Goal: Task Accomplishment & Management: Manage account settings

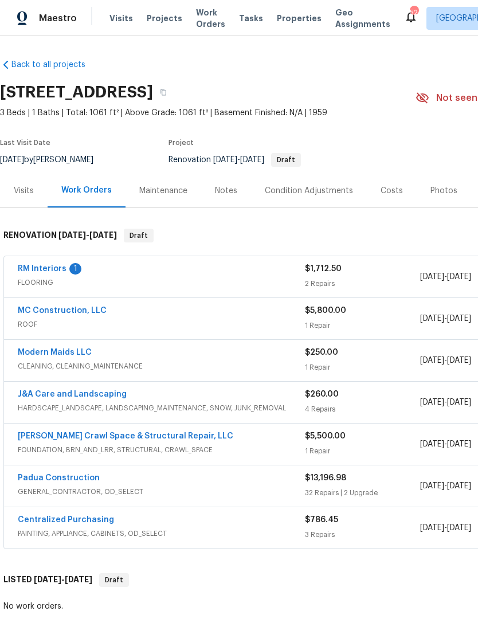
click at [60, 271] on link "RM Interiors" at bounding box center [42, 269] width 49 height 8
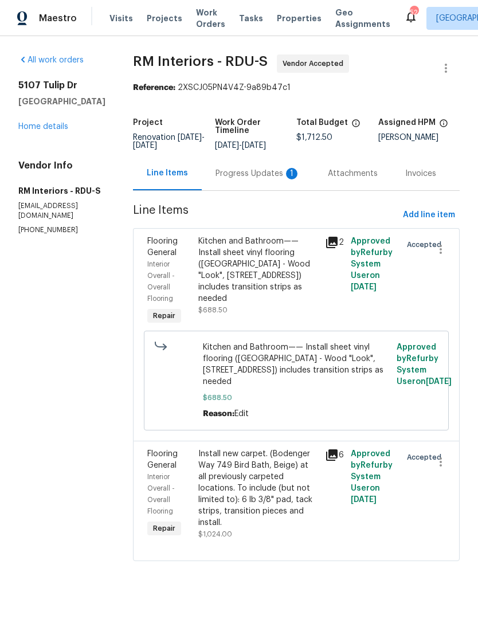
click at [251, 180] on div "Progress Updates 1" at bounding box center [258, 173] width 85 height 11
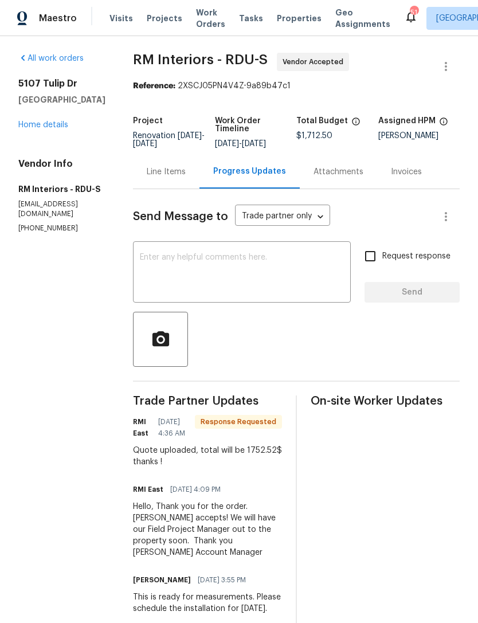
scroll to position [1, 0]
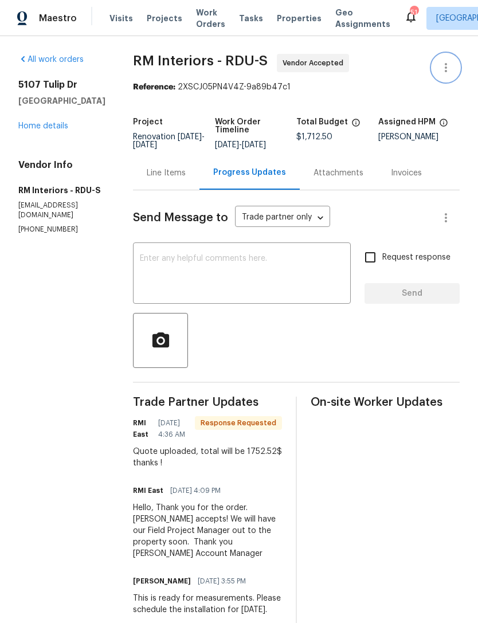
click at [449, 63] on icon "button" at bounding box center [446, 68] width 14 height 14
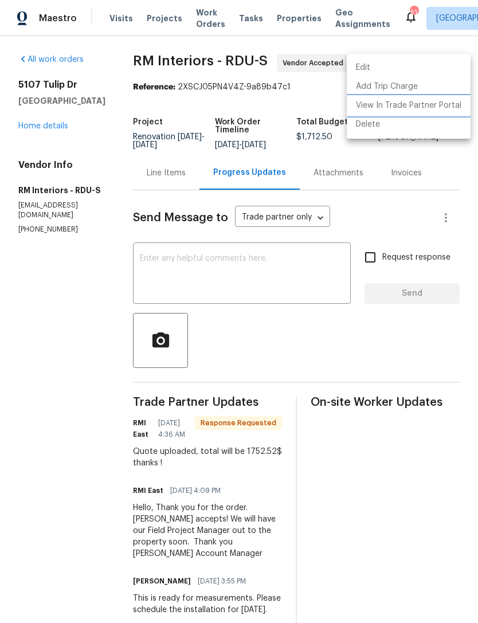
click at [383, 107] on li "View In Trade Partner Portal" at bounding box center [409, 105] width 124 height 19
click at [169, 167] on div at bounding box center [239, 311] width 478 height 623
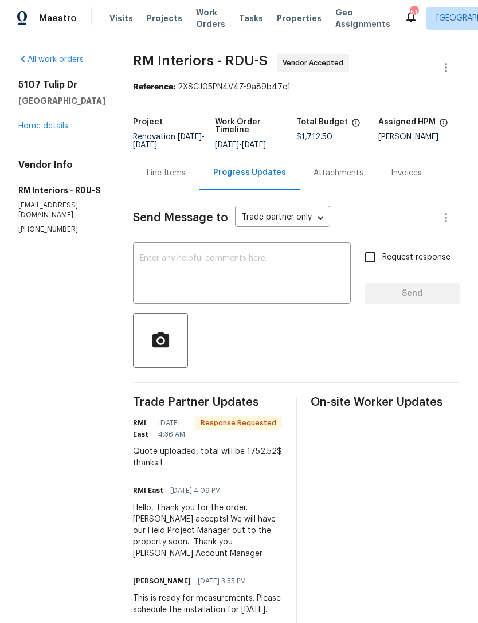
click at [189, 252] on div "x ​" at bounding box center [242, 274] width 218 height 59
click at [162, 182] on div "Line Items" at bounding box center [166, 173] width 67 height 34
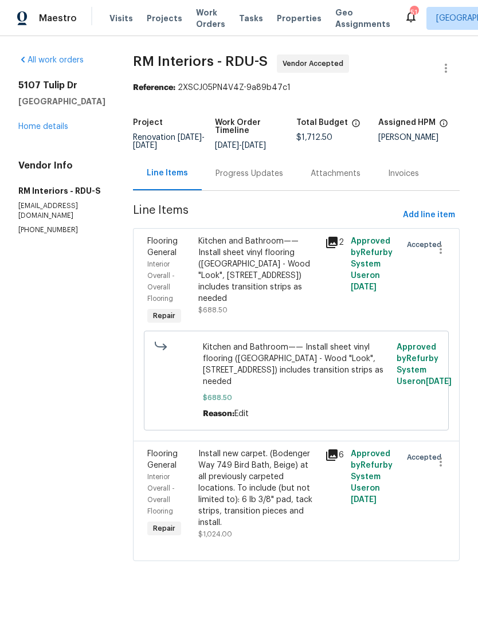
click at [267, 501] on div "Install new carpet. (Bodenger Way 749 Bird Bath, Beige) at all previously carpe…" at bounding box center [258, 489] width 120 height 80
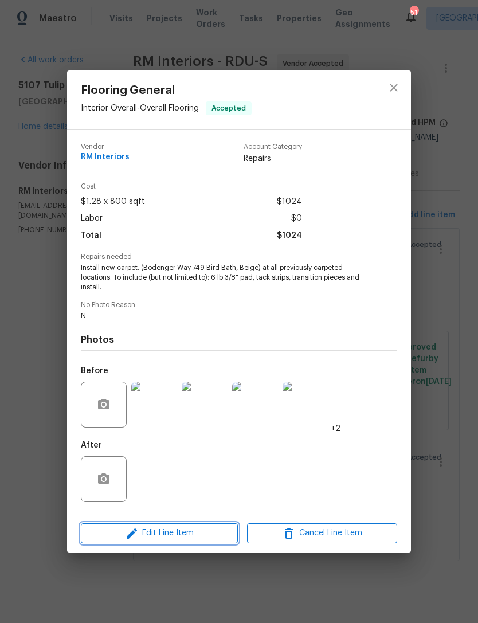
click at [188, 539] on span "Edit Line Item" at bounding box center [159, 534] width 150 height 14
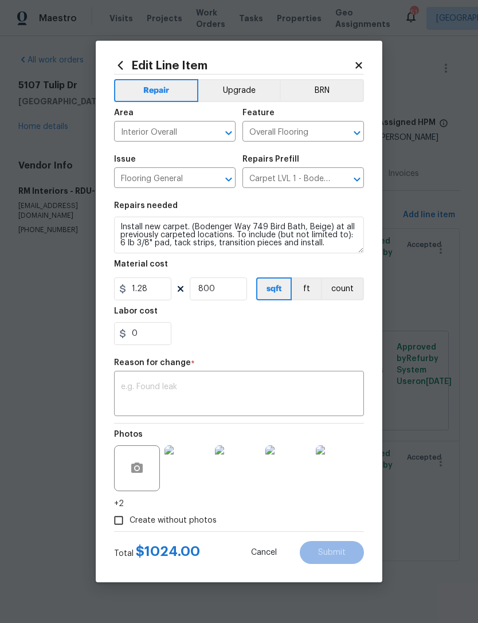
click at [357, 53] on div "Edit Line Item Repair Upgrade BRN Area Interior Overall ​ Feature Overall Floor…" at bounding box center [239, 312] width 287 height 542
click at [360, 60] on icon at bounding box center [359, 65] width 10 height 10
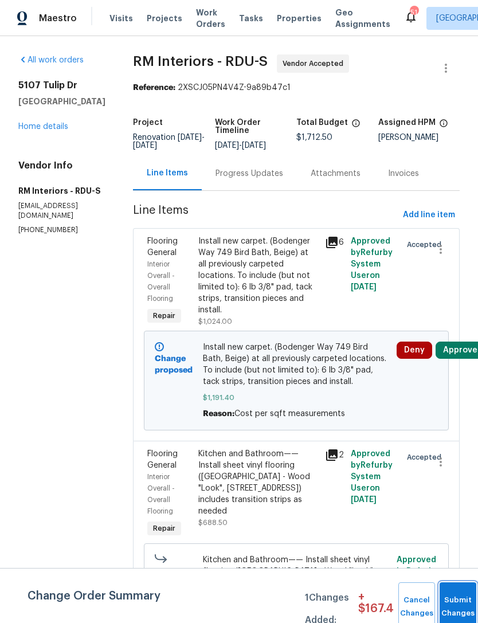
click at [464, 598] on button "Submit Changes" at bounding box center [458, 607] width 37 height 49
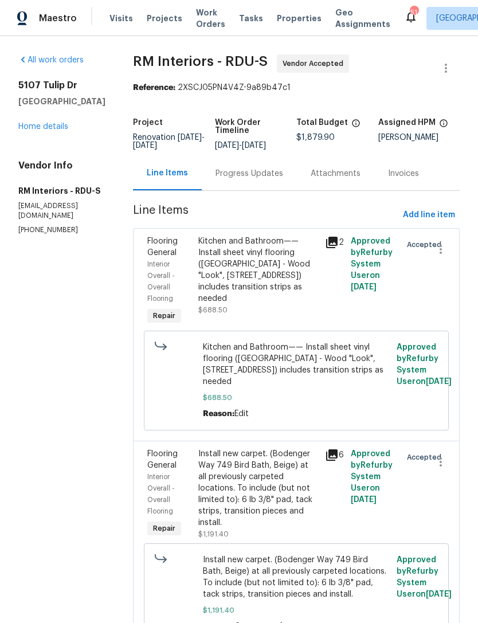
click at [263, 270] on div "Kitchen and Bathroom—— Install sheet vinyl flooring ([GEOGRAPHIC_DATA] - Wood "…" at bounding box center [258, 270] width 120 height 69
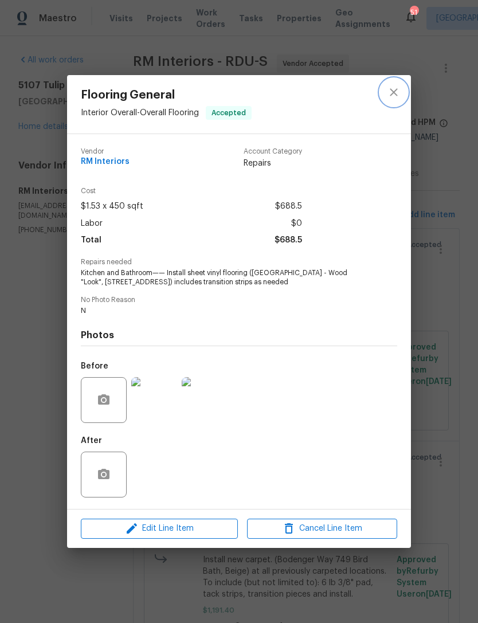
click at [390, 86] on icon "close" at bounding box center [394, 92] width 14 height 14
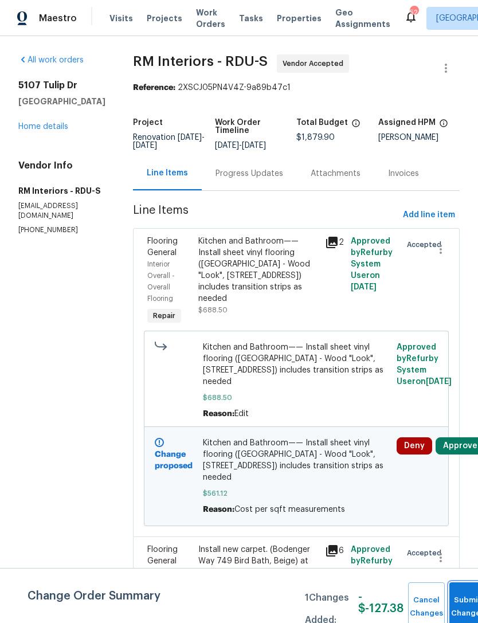
click at [469, 604] on button "Submit Changes" at bounding box center [468, 607] width 37 height 49
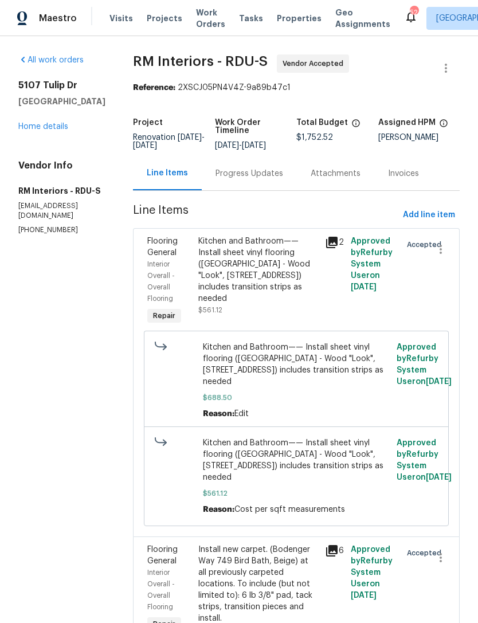
click at [235, 176] on div "Progress Updates" at bounding box center [250, 173] width 68 height 11
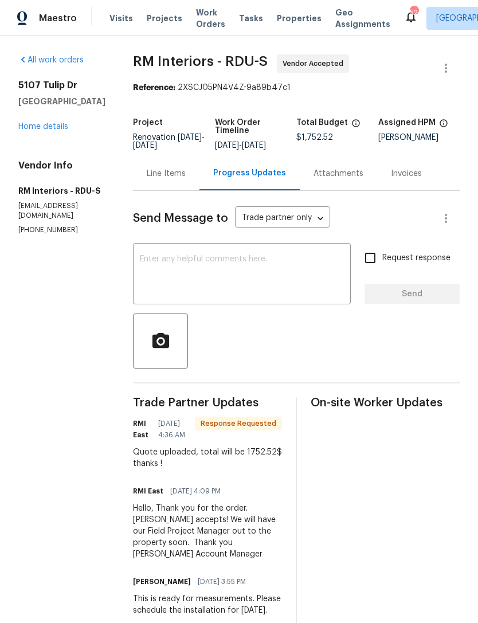
click at [247, 276] on textarea at bounding box center [242, 275] width 204 height 40
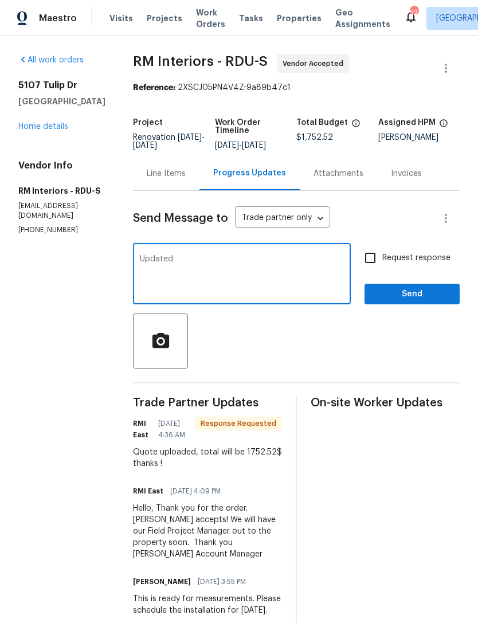
type textarea "Updated"
click at [399, 295] on span "Send" at bounding box center [412, 294] width 77 height 14
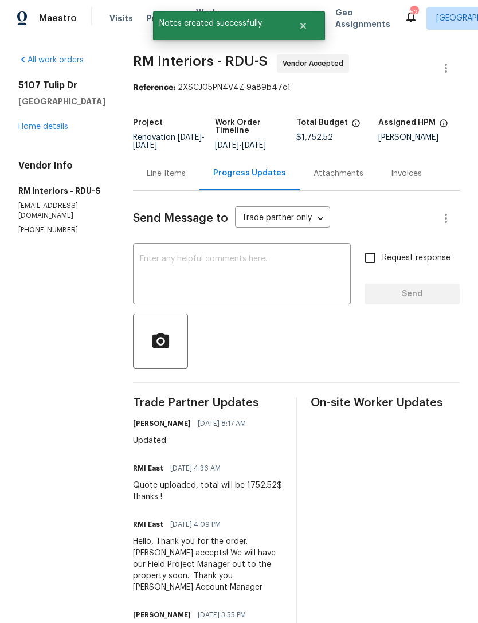
click at [38, 131] on link "Home details" at bounding box center [43, 127] width 50 height 8
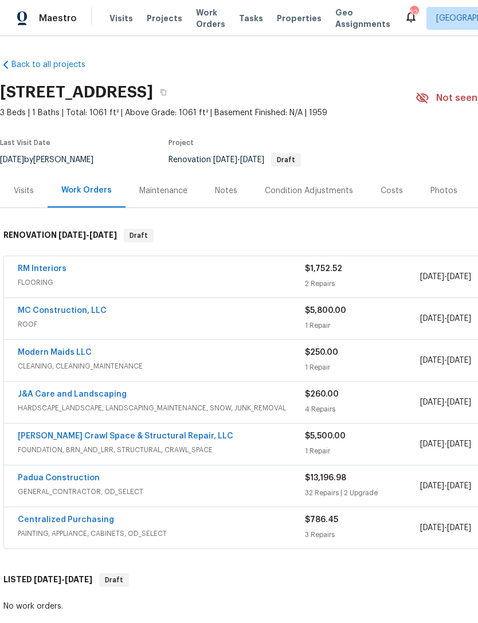
click at [386, 192] on div "Costs" at bounding box center [392, 190] width 22 height 11
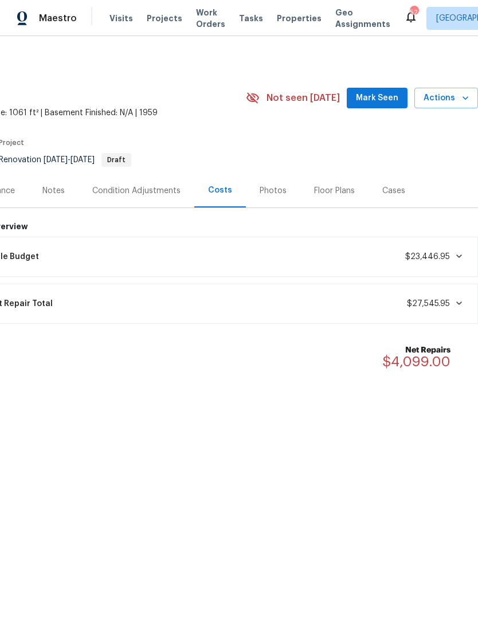
scroll to position [0, 170]
click at [373, 100] on span "Mark Seen" at bounding box center [377, 98] width 42 height 14
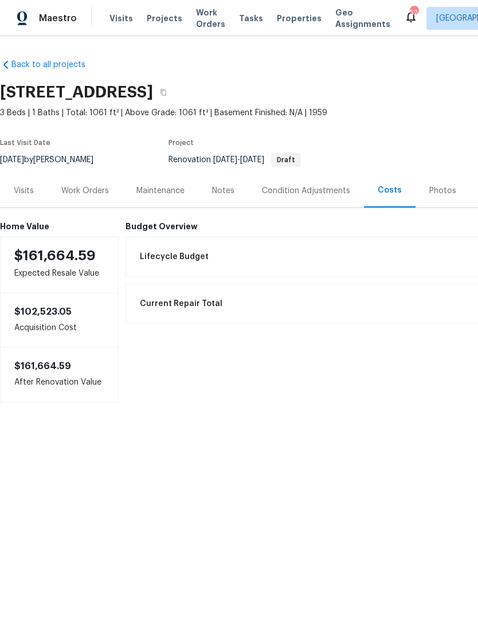
scroll to position [0, 0]
click at [88, 193] on div "Work Orders" at bounding box center [85, 190] width 48 height 11
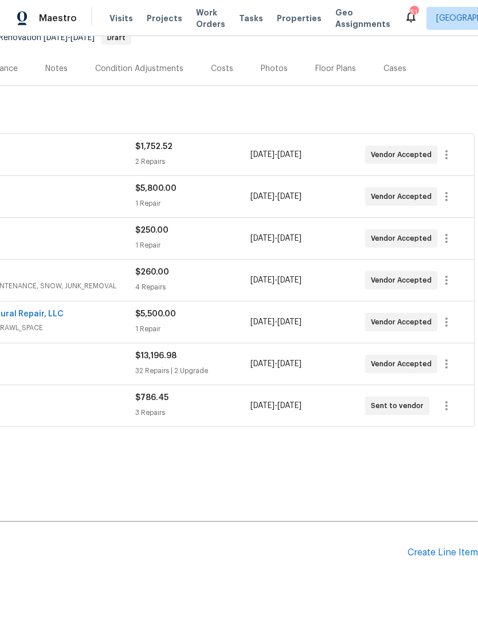
scroll to position [123, 170]
click at [452, 369] on icon "button" at bounding box center [447, 364] width 14 height 14
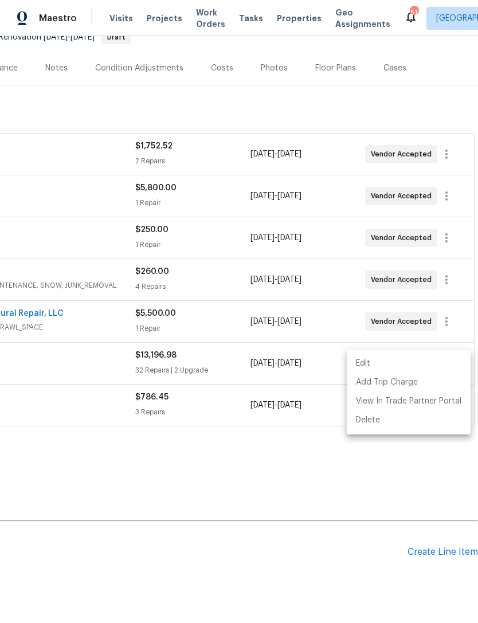
click at [349, 467] on div at bounding box center [239, 311] width 478 height 623
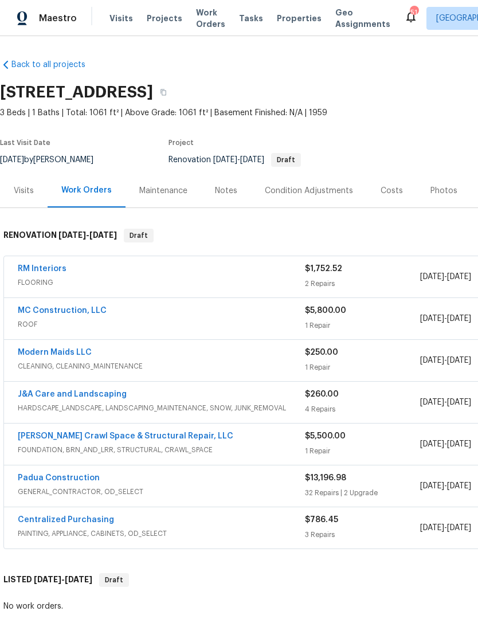
scroll to position [0, 0]
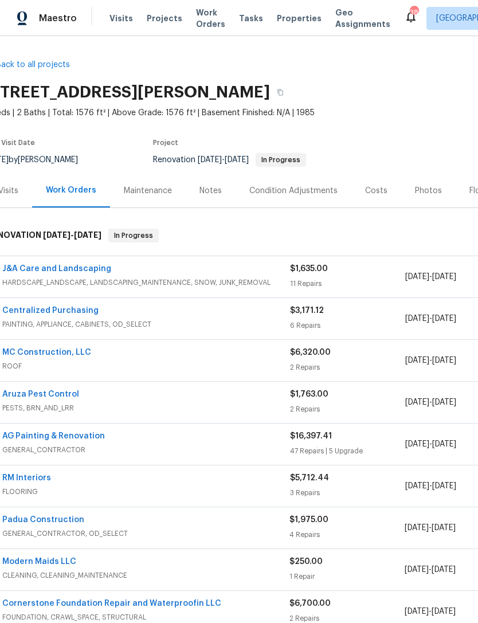
scroll to position [0, 15]
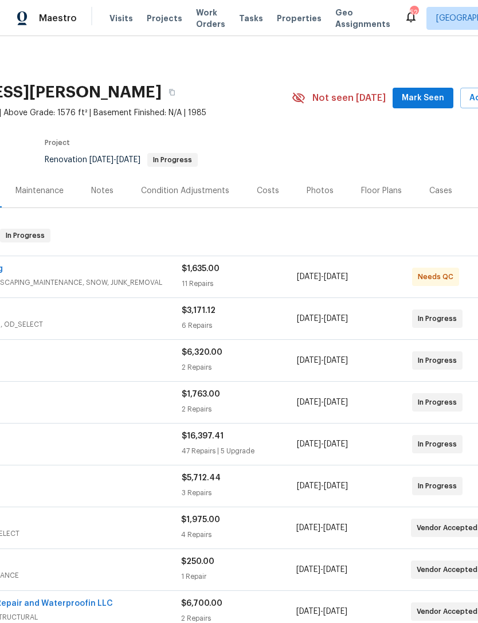
scroll to position [0, 124]
click at [415, 93] on span "Mark Seen" at bounding box center [423, 98] width 42 height 14
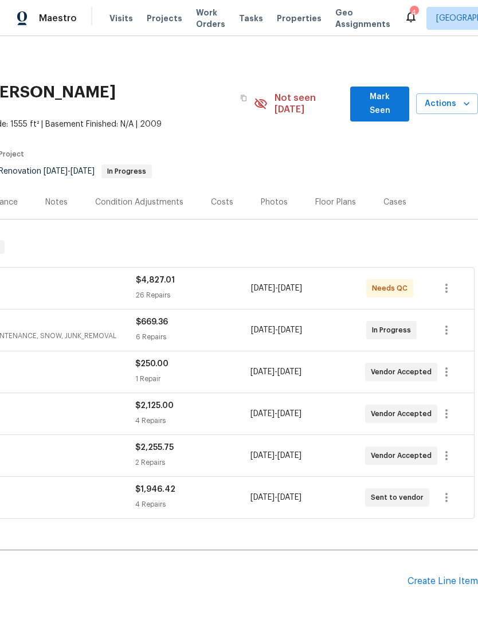
scroll to position [0, 170]
click at [379, 97] on span "Mark Seen" at bounding box center [380, 104] width 41 height 28
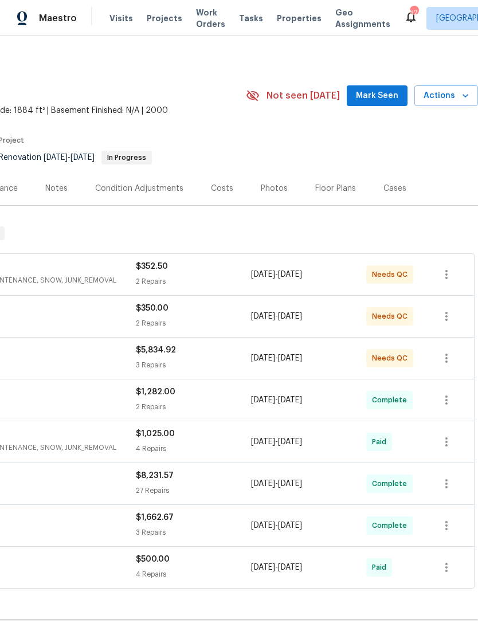
scroll to position [2, 170]
click at [387, 88] on button "Mark Seen" at bounding box center [377, 95] width 61 height 21
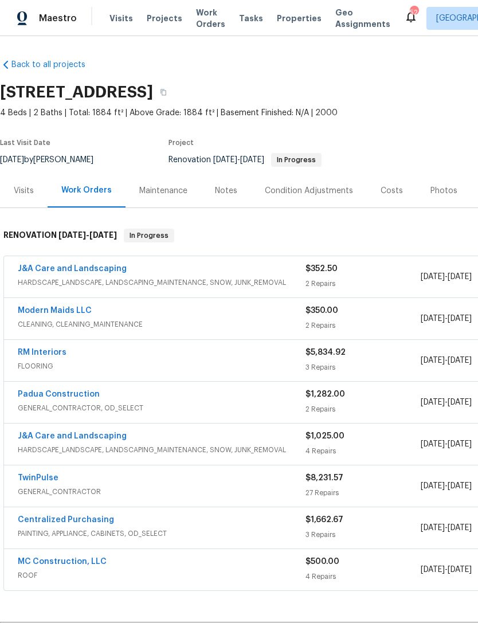
scroll to position [0, 0]
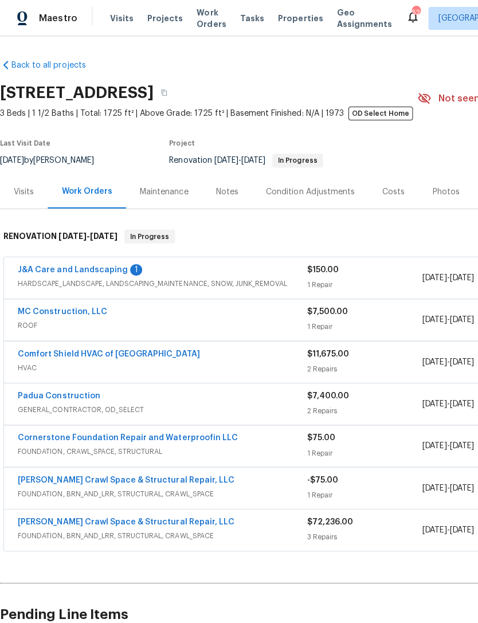
click at [99, 269] on link "J&A Care and Landscaping" at bounding box center [72, 269] width 109 height 8
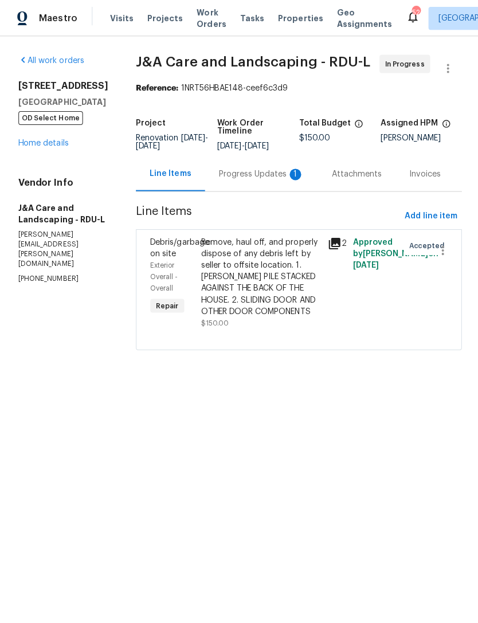
click at [278, 180] on div "Progress Updates 1" at bounding box center [260, 173] width 85 height 11
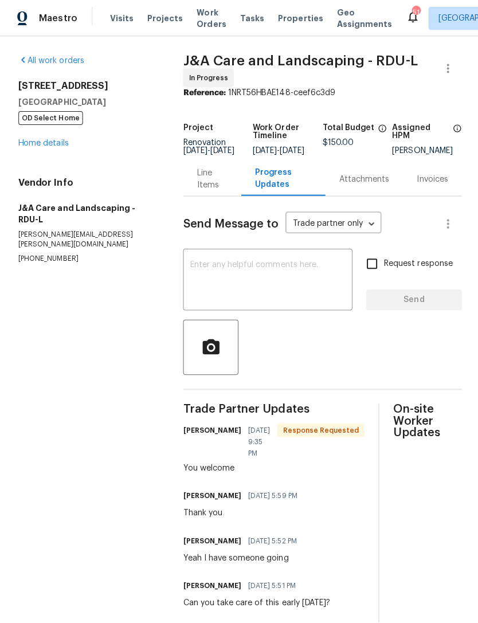
click at [47, 146] on link "Home details" at bounding box center [43, 143] width 50 height 8
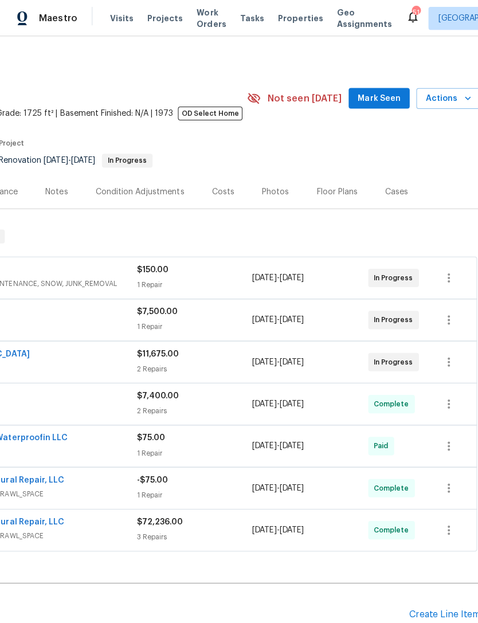
scroll to position [0, 170]
click at [370, 98] on span "Mark Seen" at bounding box center [377, 98] width 42 height 14
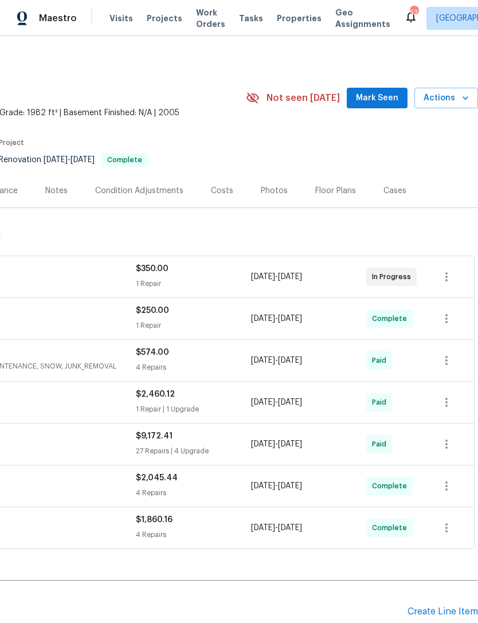
scroll to position [0, 170]
click at [383, 97] on span "Mark Seen" at bounding box center [377, 98] width 42 height 14
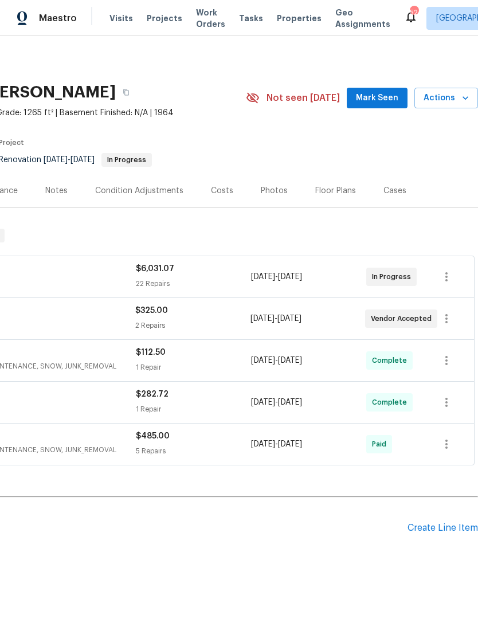
scroll to position [0, 170]
click at [389, 95] on span "Mark Seen" at bounding box center [377, 98] width 42 height 14
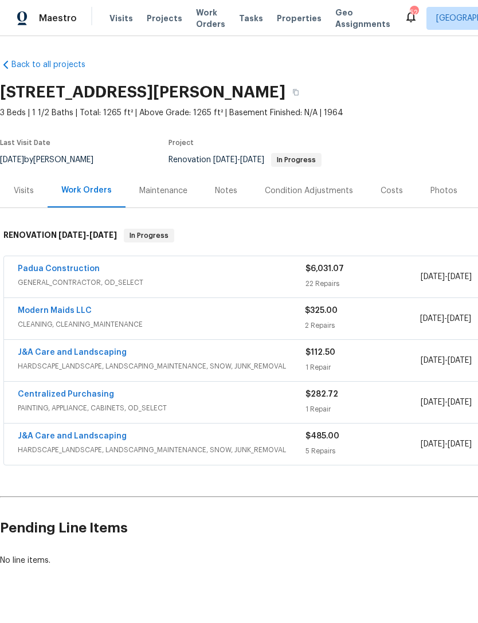
scroll to position [0, 0]
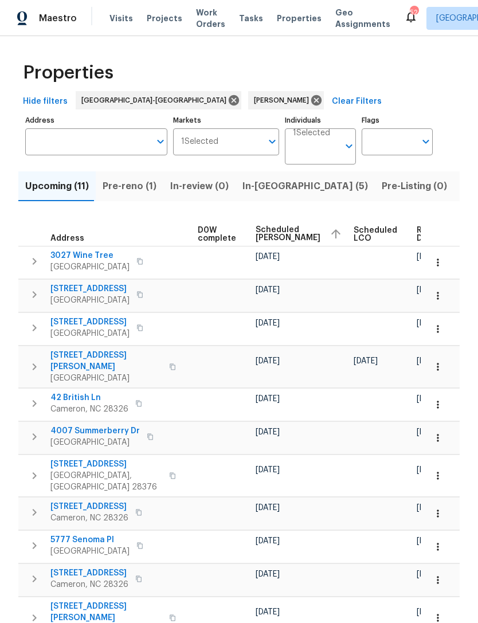
scroll to position [0, 302]
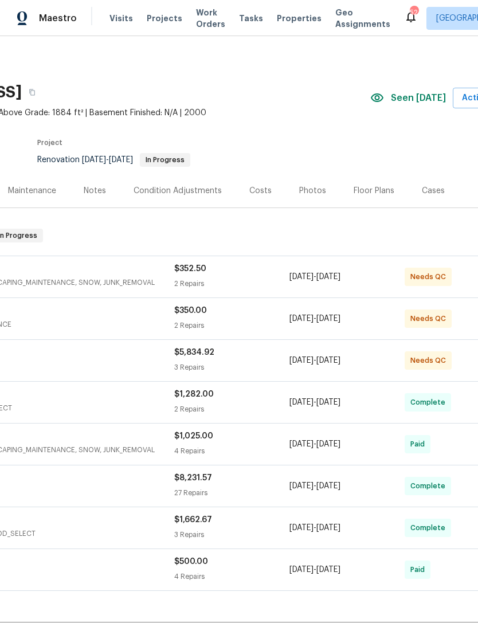
scroll to position [0, 135]
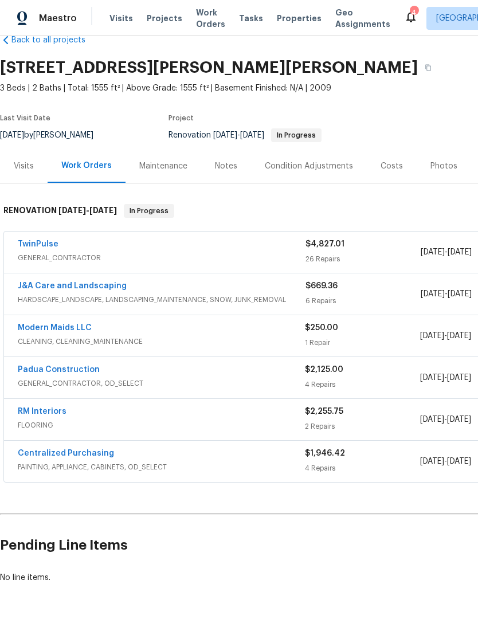
scroll to position [25, 0]
